Goal: Information Seeking & Learning: Learn about a topic

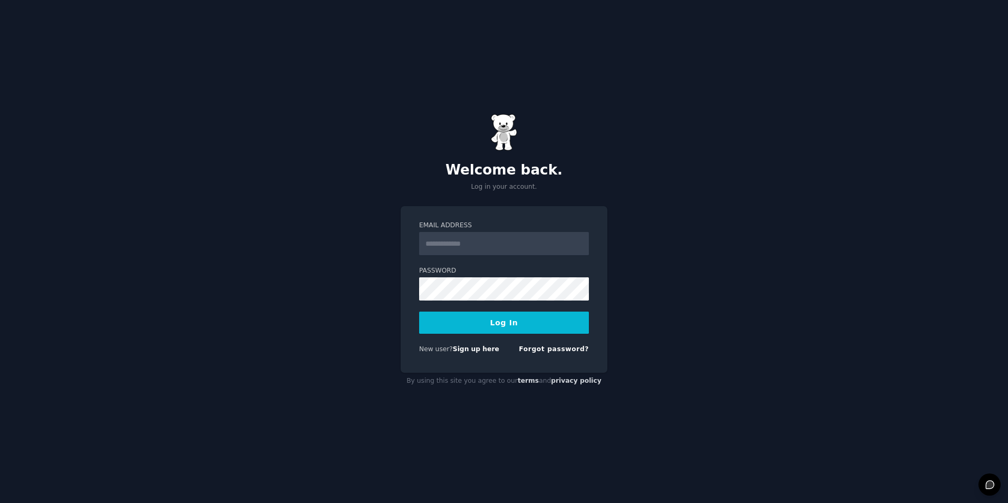
click at [486, 234] on input "Email Address" at bounding box center [504, 243] width 170 height 23
type input "**********"
click at [497, 329] on button "Log In" at bounding box center [504, 323] width 170 height 22
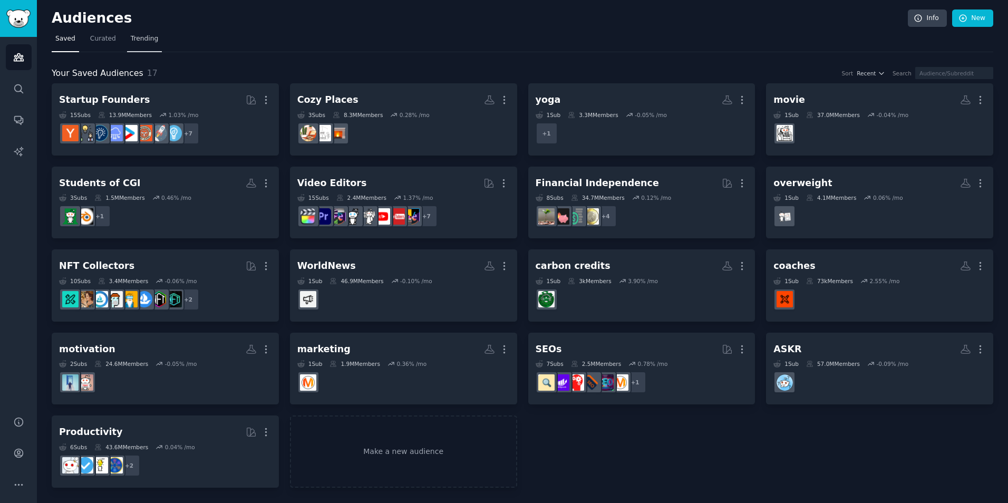
click at [131, 35] on span "Trending" at bounding box center [144, 38] width 27 height 9
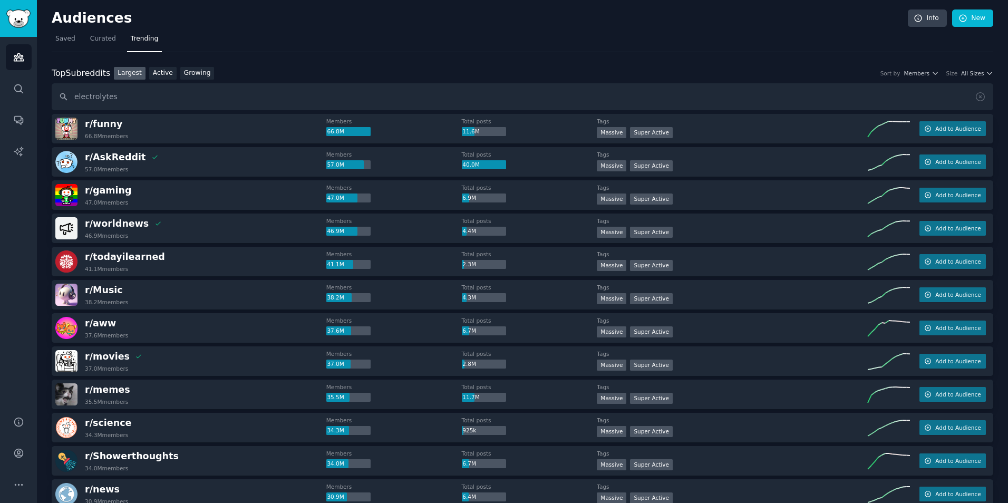
type input "electrolytes"
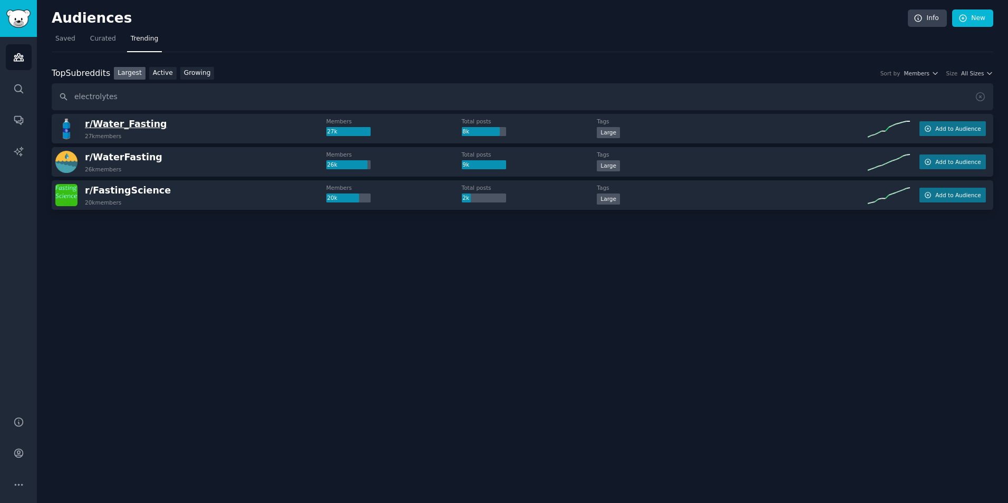
click at [128, 124] on span "r/ Water_Fasting" at bounding box center [126, 124] width 82 height 11
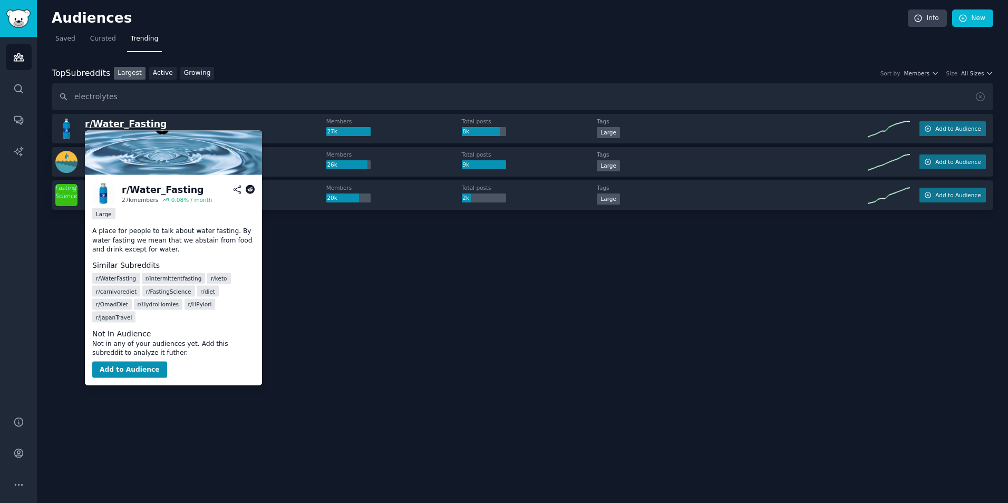
click at [128, 124] on span "r/ Water_Fasting" at bounding box center [126, 124] width 82 height 11
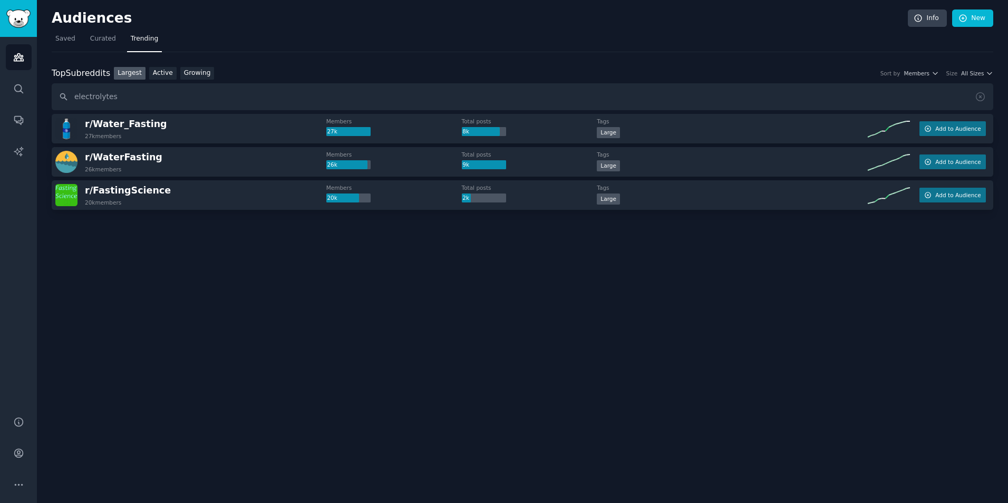
click at [467, 343] on div "Audiences Info New Saved Curated Trending Top Subreddits Top Subreddits Largest…" at bounding box center [522, 251] width 971 height 503
click at [198, 73] on link "Growing" at bounding box center [197, 73] width 34 height 13
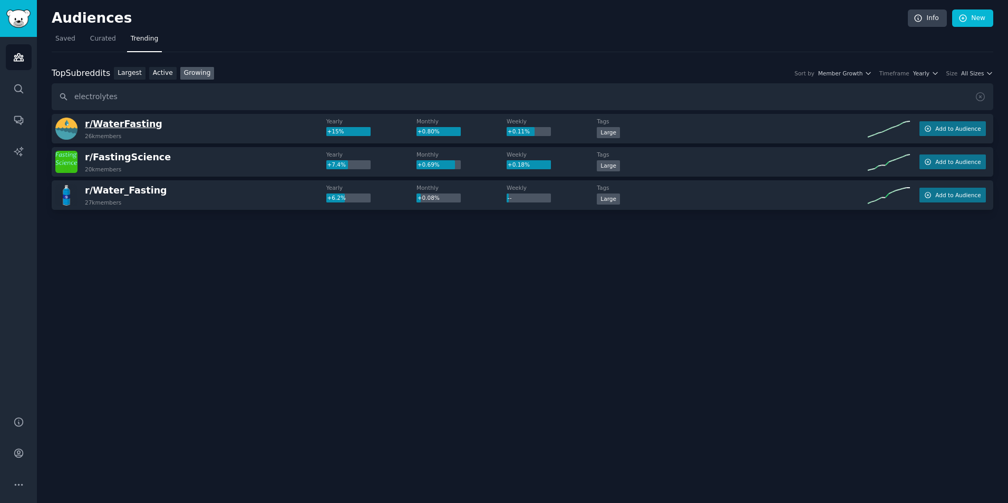
click at [114, 128] on span "r/ WaterFasting" at bounding box center [124, 124] width 78 height 11
click at [22, 92] on icon "Sidebar" at bounding box center [18, 88] width 8 height 8
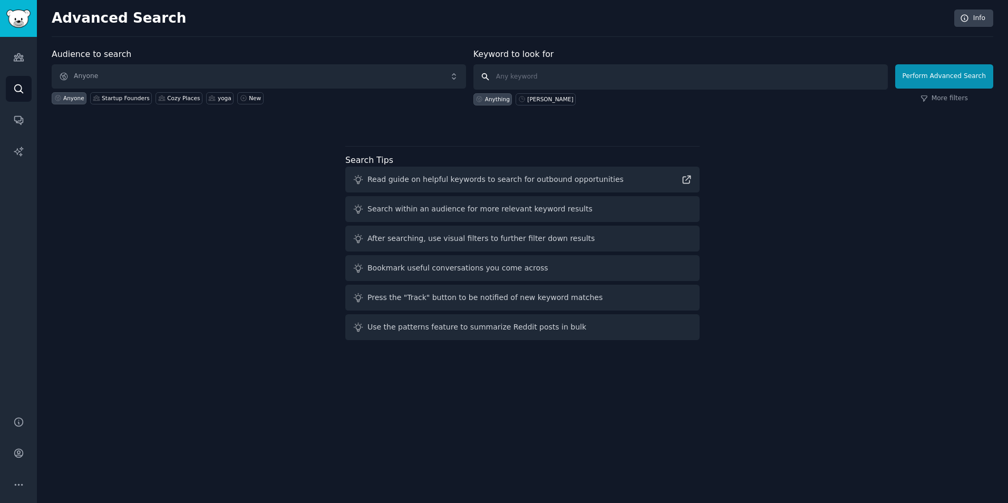
click at [577, 75] on input "text" at bounding box center [681, 76] width 415 height 25
type input "electrolytes"
click button "Perform Advanced Search" at bounding box center [945, 76] width 98 height 24
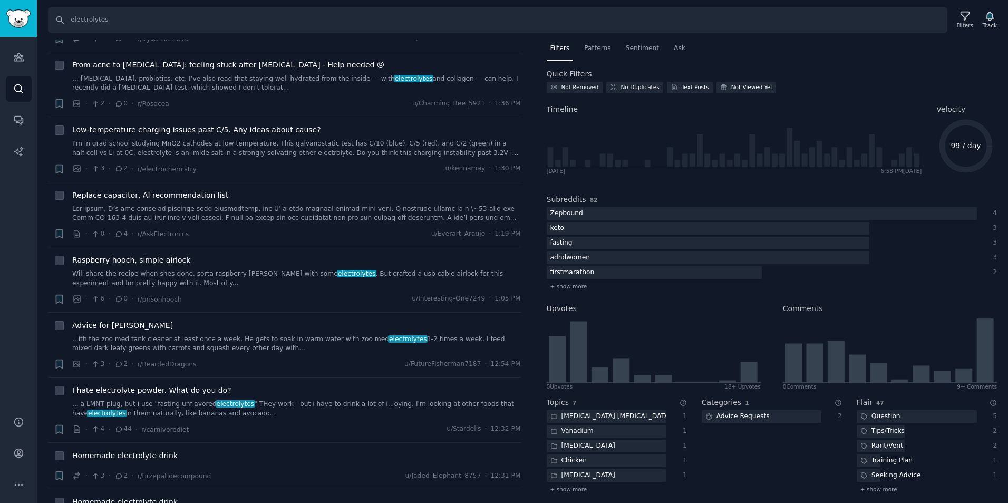
scroll to position [1635, 0]
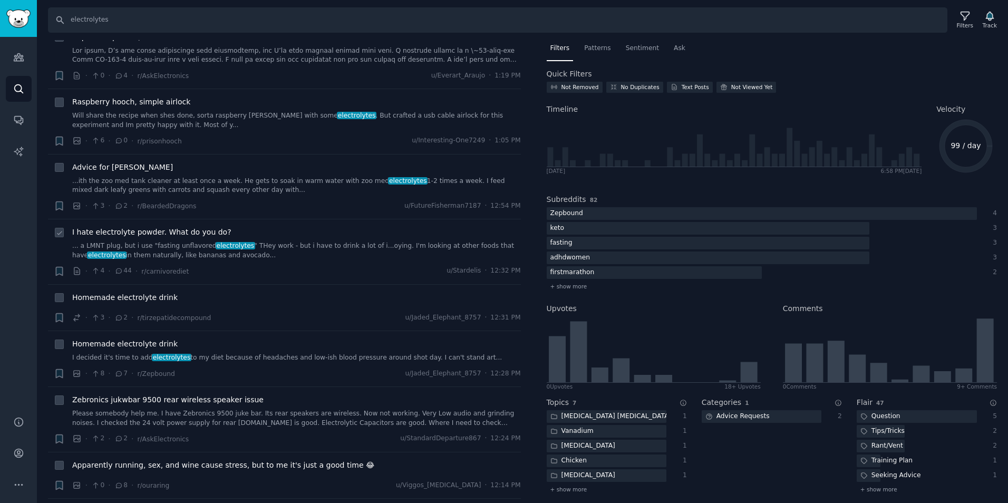
click at [185, 227] on span "I hate electrolyte powder. What do you do?" at bounding box center [151, 232] width 159 height 11
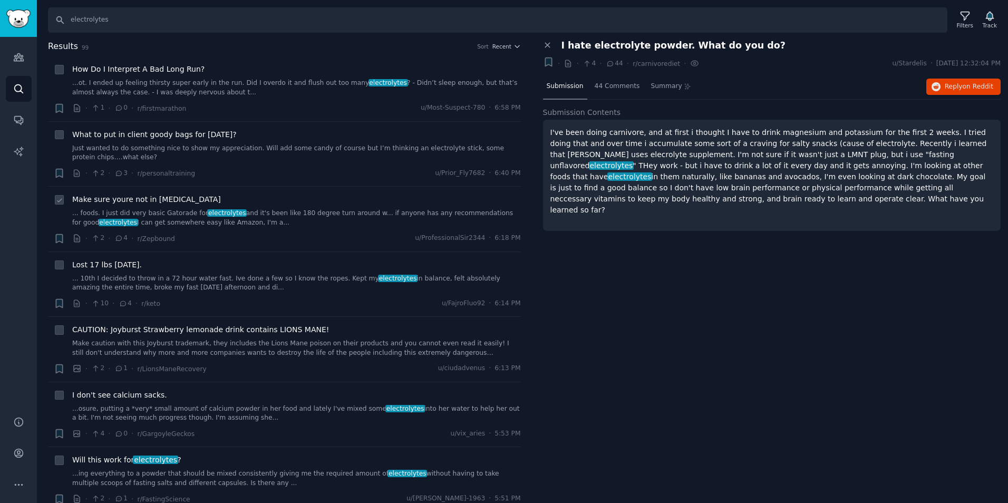
click at [185, 195] on span "Make sure youre not in electrolyte imbalance" at bounding box center [146, 199] width 149 height 11
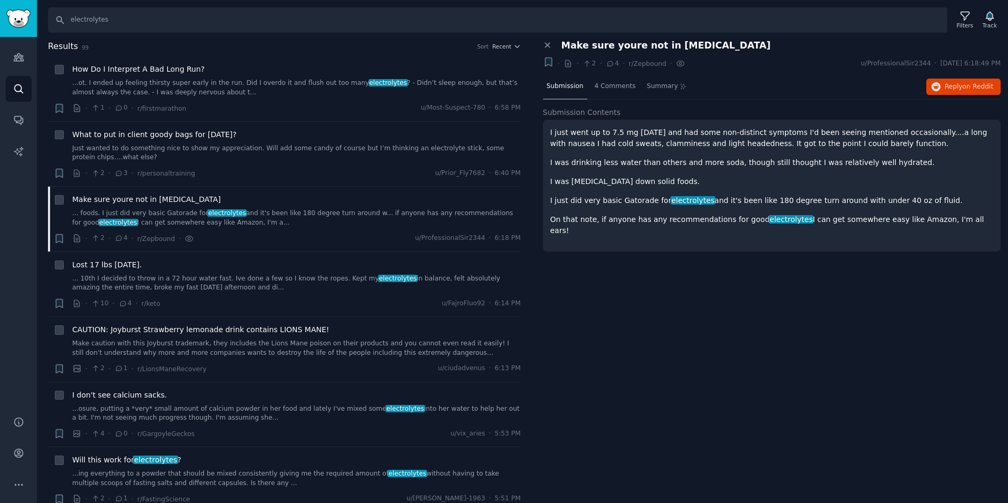
click at [668, 303] on div "Close panel Make sure youre not in electrolyte imbalance + · · 2 · 4 · r/Zepbou…" at bounding box center [772, 272] width 473 height 464
click at [137, 22] on input "electrolytes" at bounding box center [498, 19] width 900 height 25
